Goal: Task Accomplishment & Management: Manage account settings

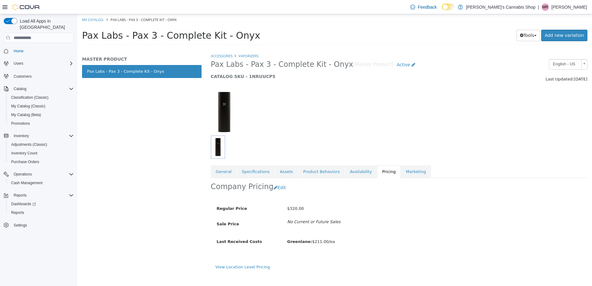
click at [574, 8] on p "[PERSON_NAME]" at bounding box center [569, 6] width 36 height 7
click at [545, 60] on span "Sign Out" at bounding box center [546, 61] width 17 height 6
